Goal: Check status

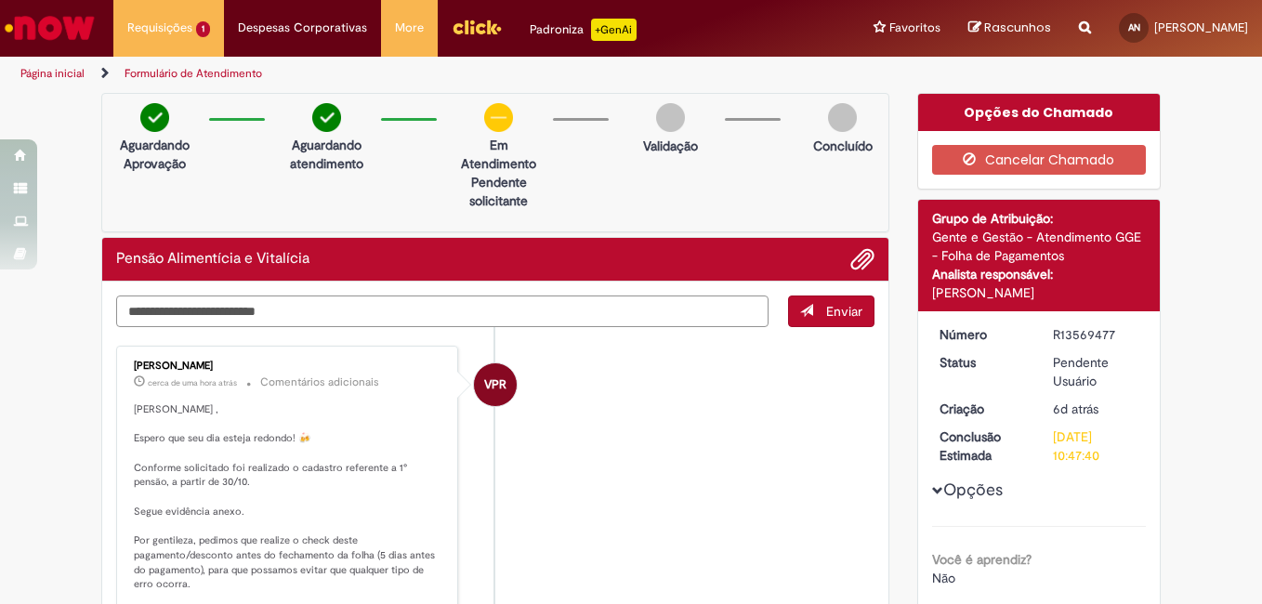
click at [463, 309] on textarea "Digite sua mensagem aqui..." at bounding box center [442, 312] width 652 height 32
click at [474, 326] on textarea "Digite sua mensagem aqui..." at bounding box center [442, 312] width 652 height 32
click at [749, 174] on div "Aguardando Aprovação Aguardando atendimento Em Atendimento Clique para exibir P…" at bounding box center [495, 162] width 788 height 139
click at [362, 311] on textarea "Digite sua mensagem aqui..." at bounding box center [442, 312] width 652 height 32
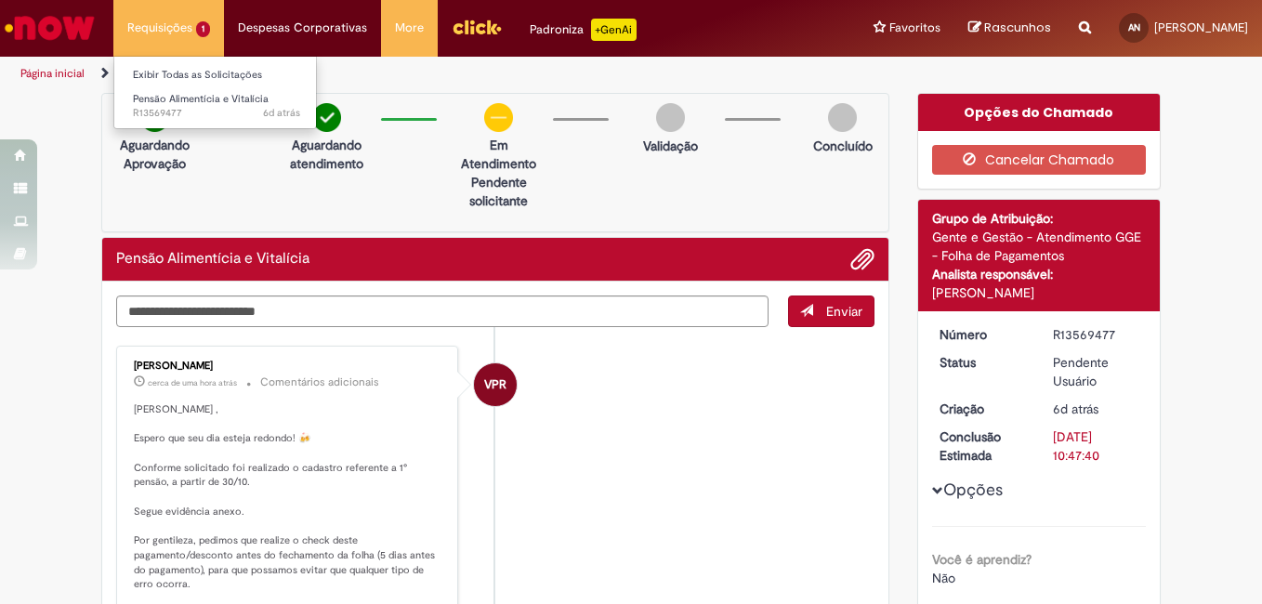
click at [159, 27] on li "Requisições 1 Exibir Todas as Solicitações Pensão Alimentícia e Vitalícia 6d at…" at bounding box center [168, 28] width 111 height 56
click at [166, 25] on li "Requisições 1 Exibir Todas as Solicitações Pensão Alimentícia e Vitalícia 6d at…" at bounding box center [168, 28] width 111 height 56
click at [182, 20] on li "Requisições 1 Exibir Todas as Solicitações Pensão Alimentícia e Vitalícia 6d at…" at bounding box center [168, 28] width 111 height 56
